Goal: Task Accomplishment & Management: Manage account settings

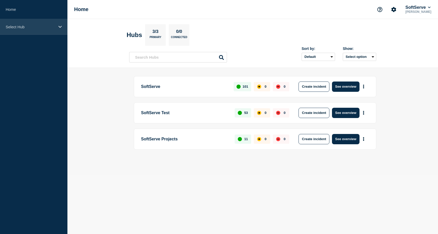
click at [38, 33] on div "Select Hub" at bounding box center [33, 27] width 67 height 16
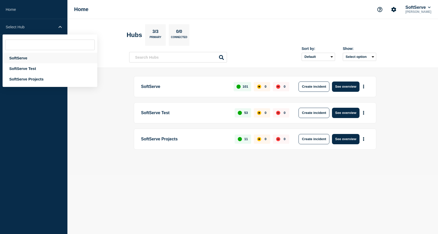
click at [29, 56] on div "SoftServe" at bounding box center [50, 58] width 95 height 11
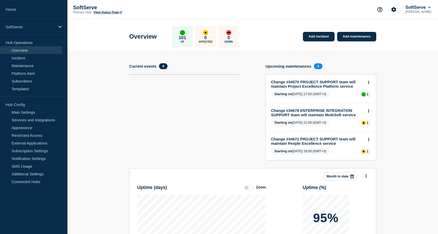
click at [107, 14] on link "View Status Page" at bounding box center [107, 13] width 29 height 4
click at [32, 122] on link "Services and Integrations" at bounding box center [31, 120] width 62 height 8
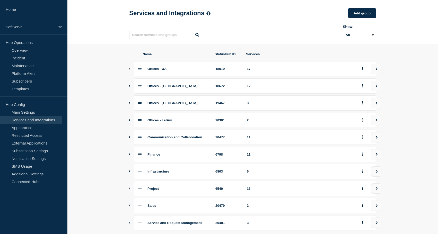
scroll to position [66, 0]
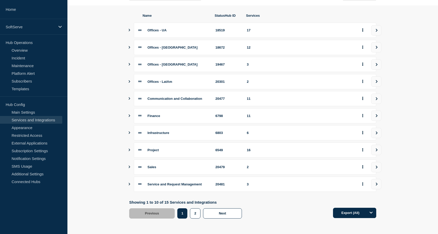
click at [130, 131] on icon "Show services" at bounding box center [129, 132] width 3 height 3
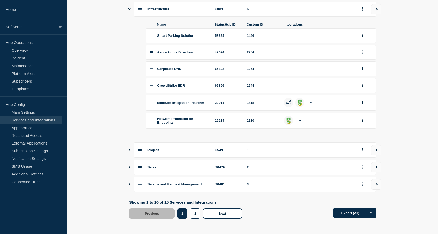
scroll to position [194, 0]
click at [363, 119] on icon "group actions" at bounding box center [362, 120] width 1 height 3
click at [362, 129] on button "Edit" at bounding box center [366, 130] width 26 height 8
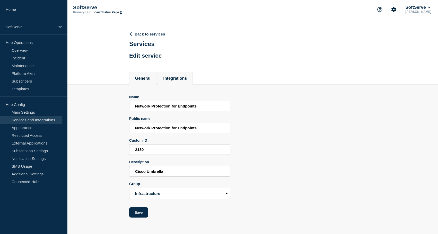
click at [182, 78] on li "Integrations" at bounding box center [174, 78] width 35 height 13
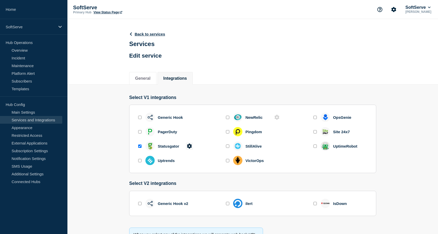
click at [187, 148] on icon at bounding box center [189, 146] width 5 height 5
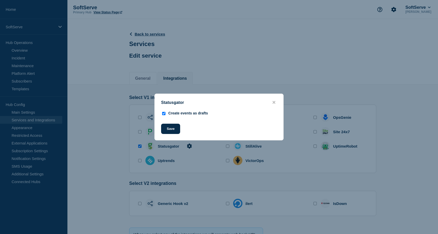
click at [176, 112] on div "Create events as drafts" at bounding box center [188, 113] width 40 height 4
click at [162, 113] on input "Create events as drafts" at bounding box center [163, 113] width 3 height 3
checkbox input "false"
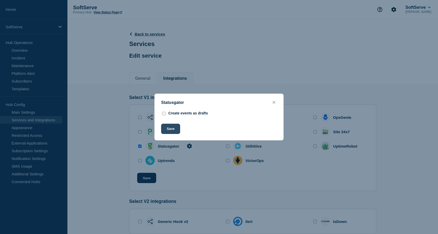
click at [170, 129] on button "Save" at bounding box center [170, 129] width 19 height 10
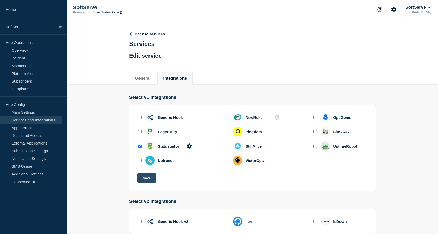
click at [146, 182] on button "Save" at bounding box center [146, 178] width 19 height 10
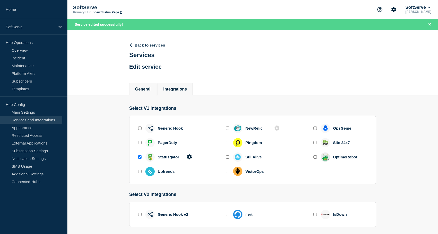
click at [146, 92] on button "General" at bounding box center [142, 89] width 15 height 5
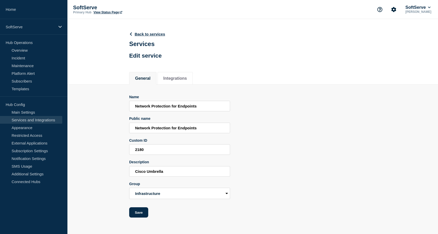
scroll to position [2, 0]
click at [18, 9] on link "Home" at bounding box center [33, 9] width 67 height 19
